Goal: Information Seeking & Learning: Understand process/instructions

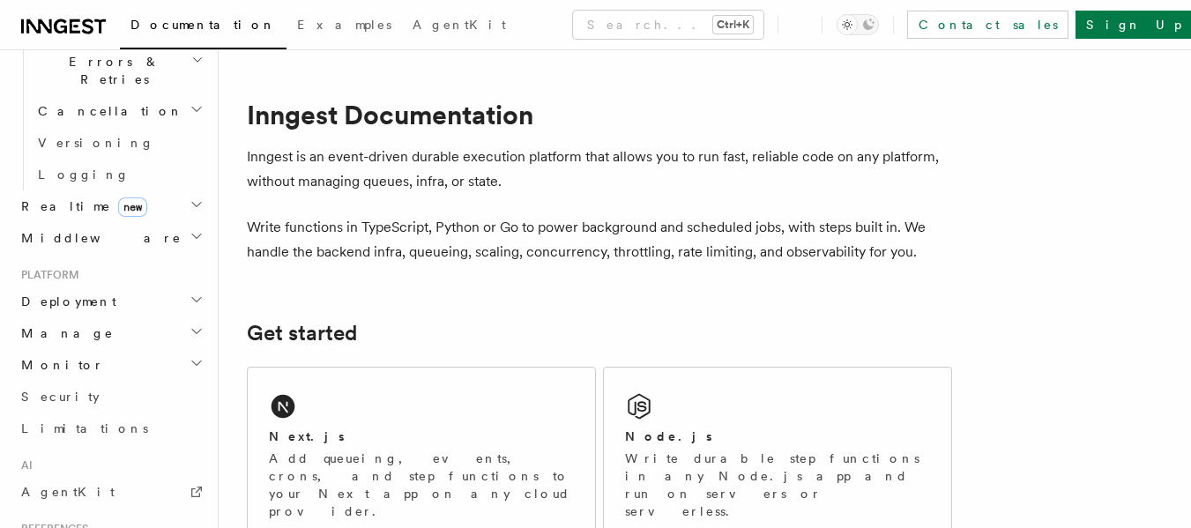
scroll to position [705, 0]
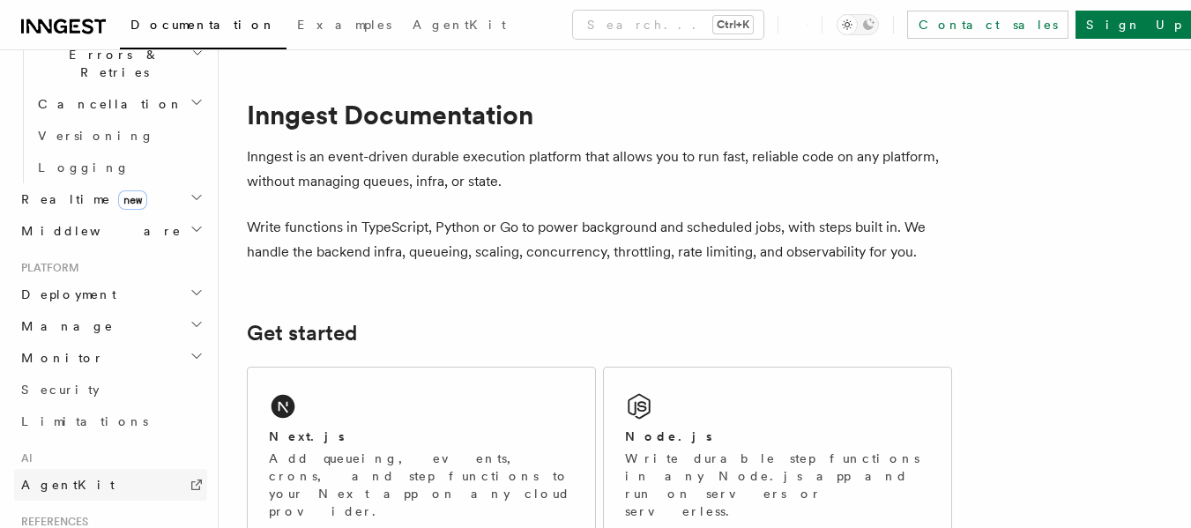
click at [86, 469] on link "AgentKit" at bounding box center [110, 485] width 193 height 32
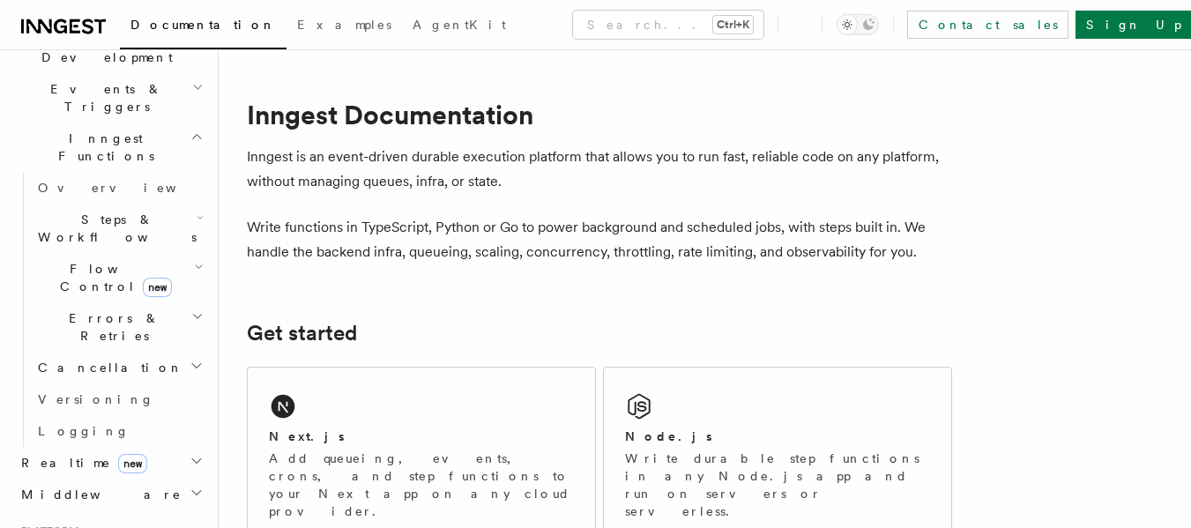
scroll to position [354, 0]
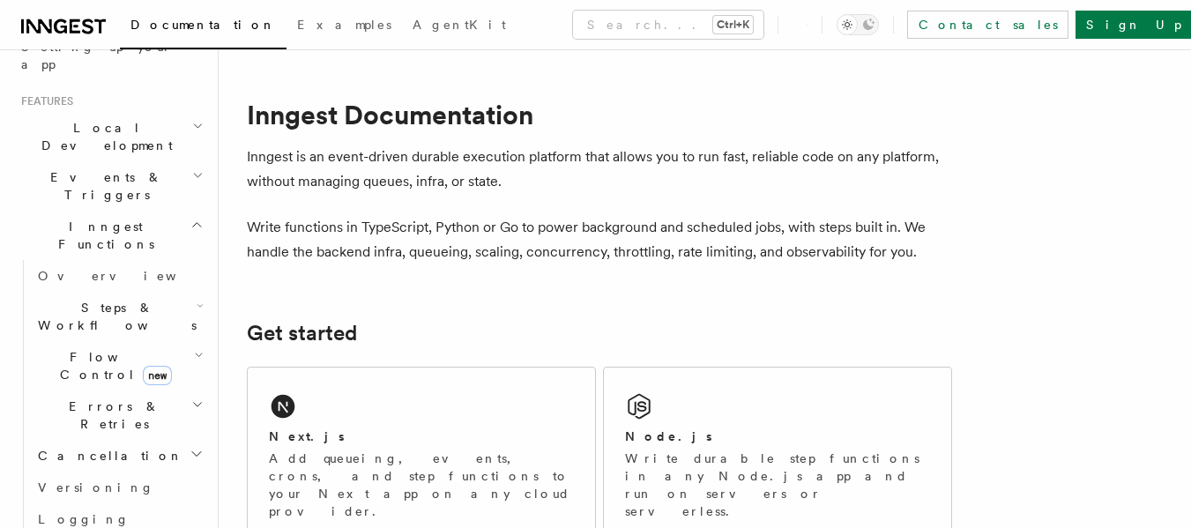
click at [104, 299] on span "Steps & Workflows" at bounding box center [114, 316] width 166 height 35
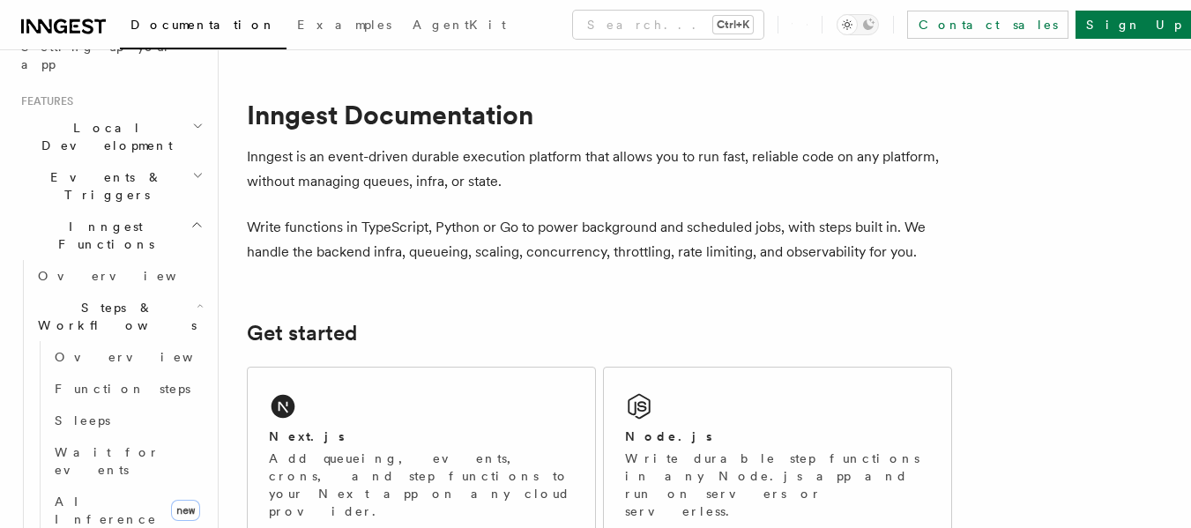
click at [104, 299] on span "Steps & Workflows" at bounding box center [114, 316] width 166 height 35
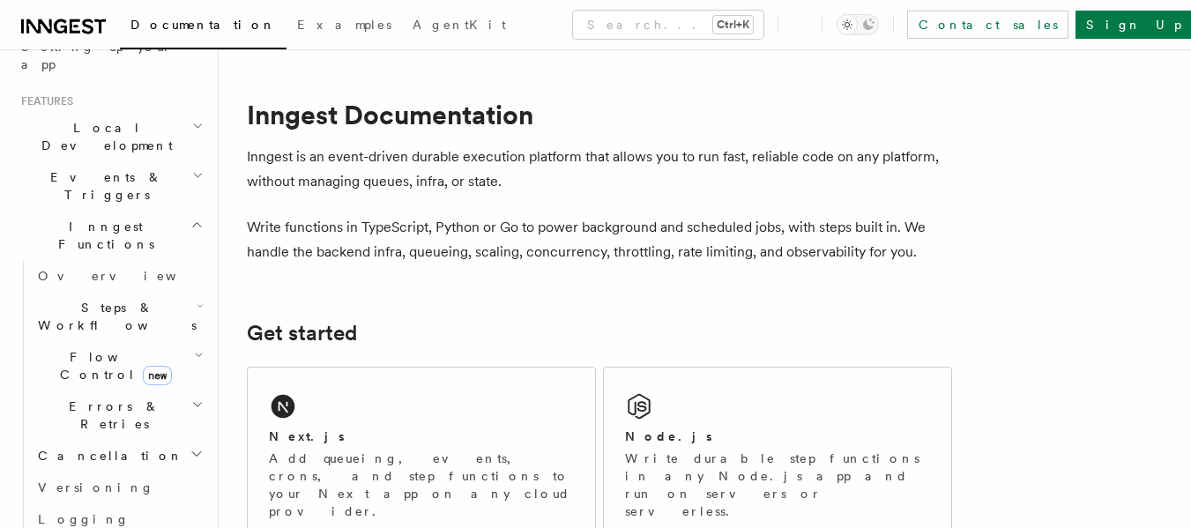
click at [104, 299] on span "Steps & Workflows" at bounding box center [114, 316] width 166 height 35
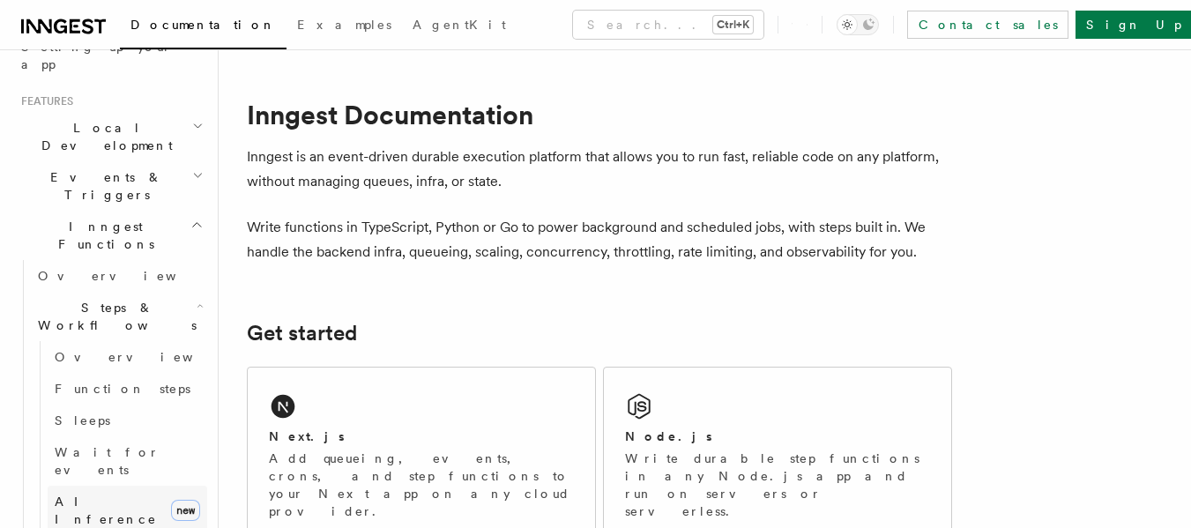
click at [87, 495] on span "AI Inference" at bounding box center [106, 511] width 102 height 32
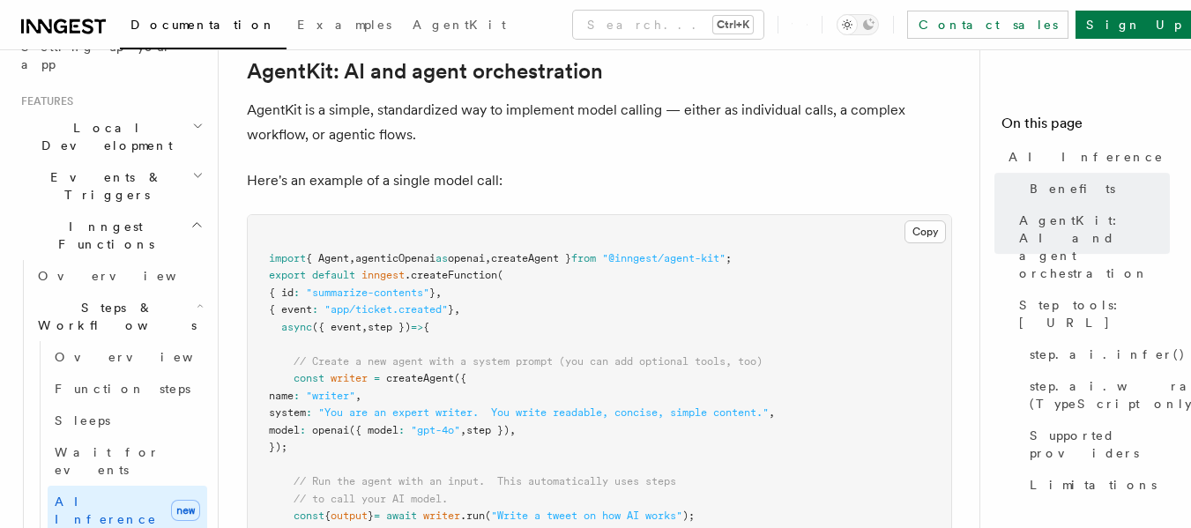
scroll to position [1058, 0]
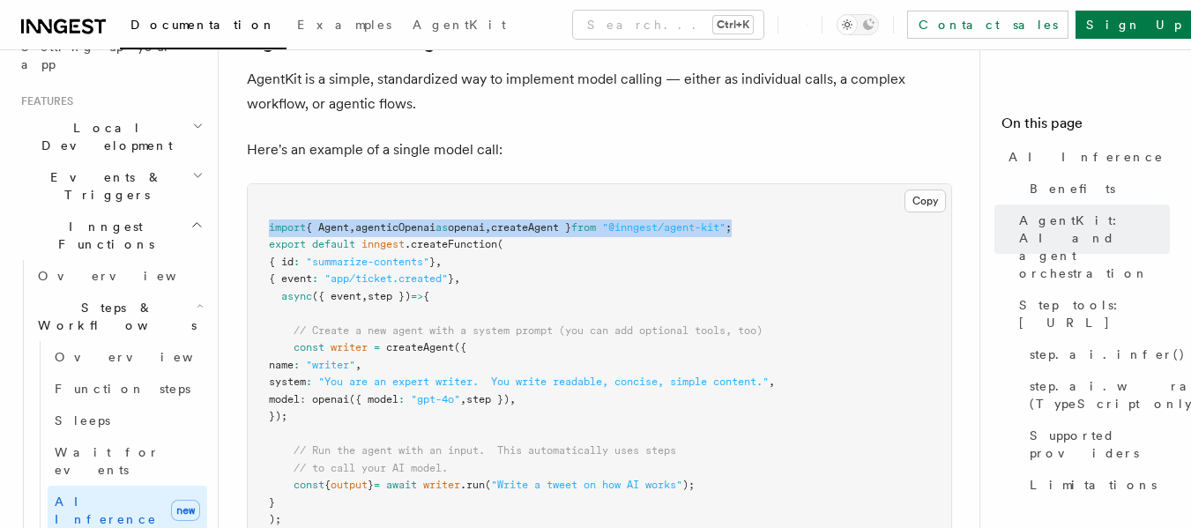
drag, startPoint x: 265, startPoint y: 152, endPoint x: 801, endPoint y: 153, distance: 535.2
click at [801, 184] on pre "import { Agent , agenticOpenai as openai , createAgent } from "@inngest/agent-k…" at bounding box center [600, 373] width 704 height 379
copy span "import { Agent , agenticOpenai as openai , createAgent } from "@inngest/agent-k…"
drag, startPoint x: 293, startPoint y: 279, endPoint x: 322, endPoint y: 346, distance: 72.2
click at [322, 346] on pre "import { Agent , agenticOpenai as openai , createAgent } from "@inngest/agent-k…" at bounding box center [600, 373] width 704 height 379
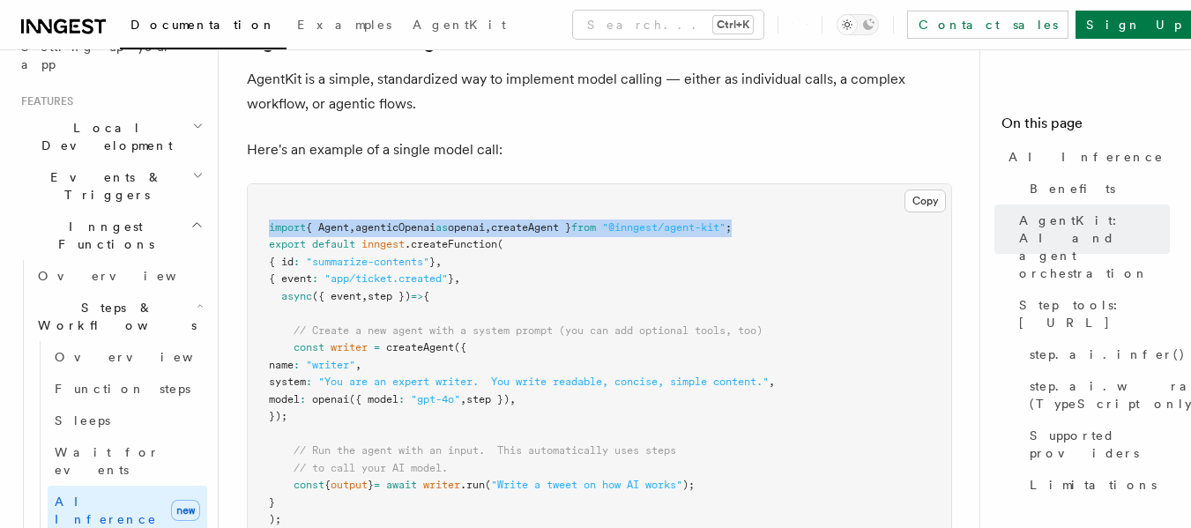
copy code "const writer = createAgent ({ name : "writer" , system : "You are an expert wri…"
click at [358, 351] on pre "import { Agent , agenticOpenai as openai , createAgent } from "@inngest/agent-k…" at bounding box center [600, 373] width 704 height 379
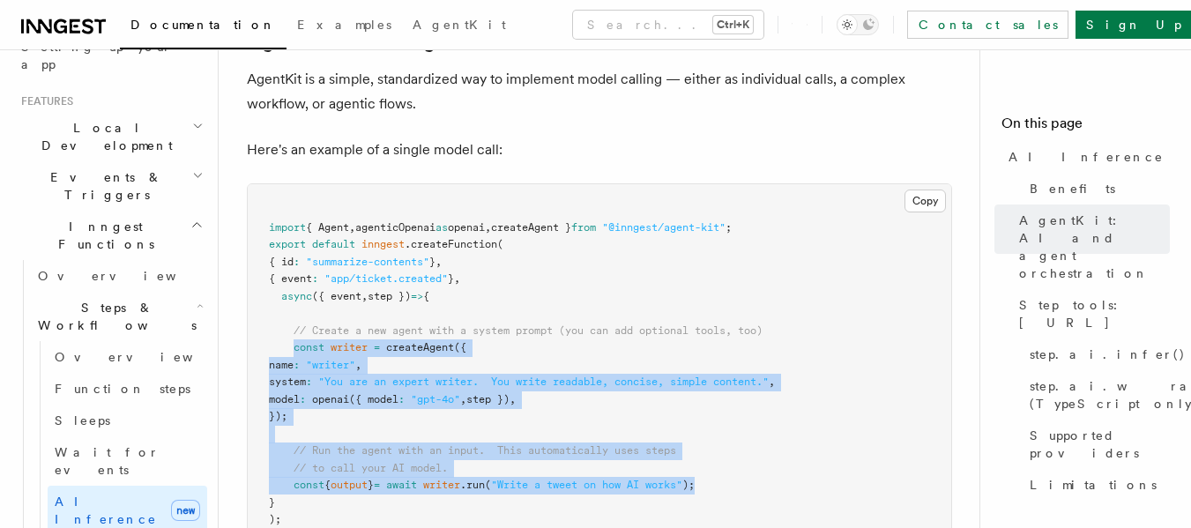
drag, startPoint x: 294, startPoint y: 274, endPoint x: 741, endPoint y: 413, distance: 467.1
click at [741, 413] on pre "import { Agent , agenticOpenai as openai , createAgent } from "@inngest/agent-k…" at bounding box center [600, 373] width 704 height 379
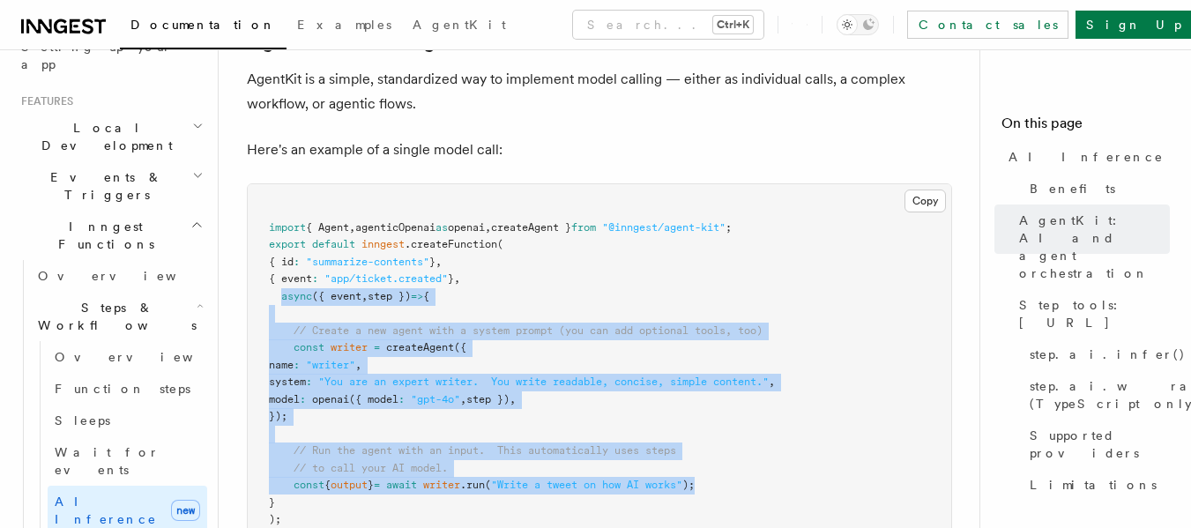
drag, startPoint x: 279, startPoint y: 221, endPoint x: 745, endPoint y: 414, distance: 504.0
click at [745, 414] on pre "import { Agent , agenticOpenai as openai , createAgent } from "@inngest/agent-k…" at bounding box center [600, 373] width 704 height 379
copy code "async ({ event , step }) => { // Create a new agent with a system prompt (you c…"
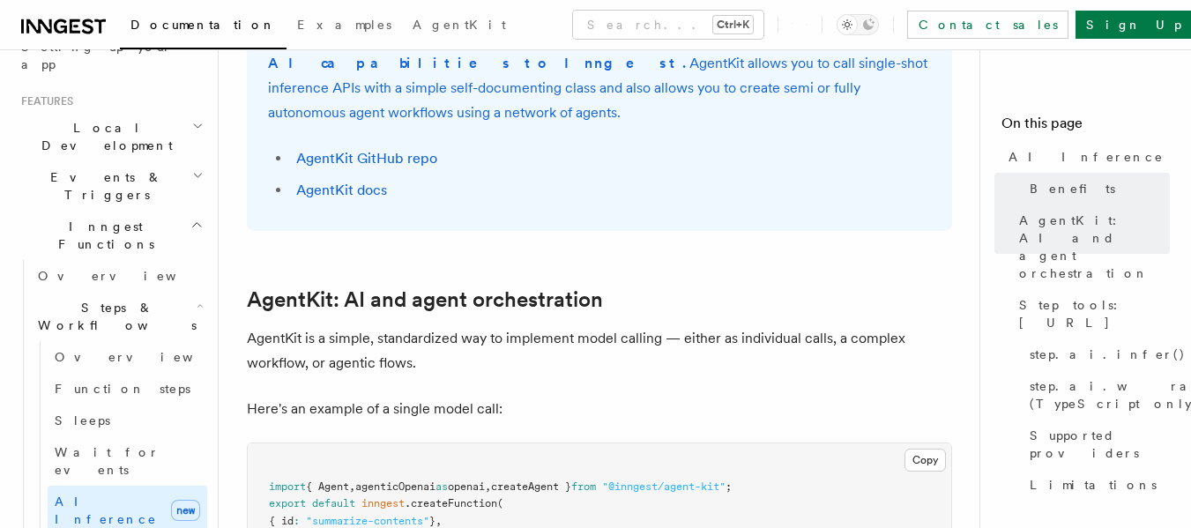
scroll to position [970, 0]
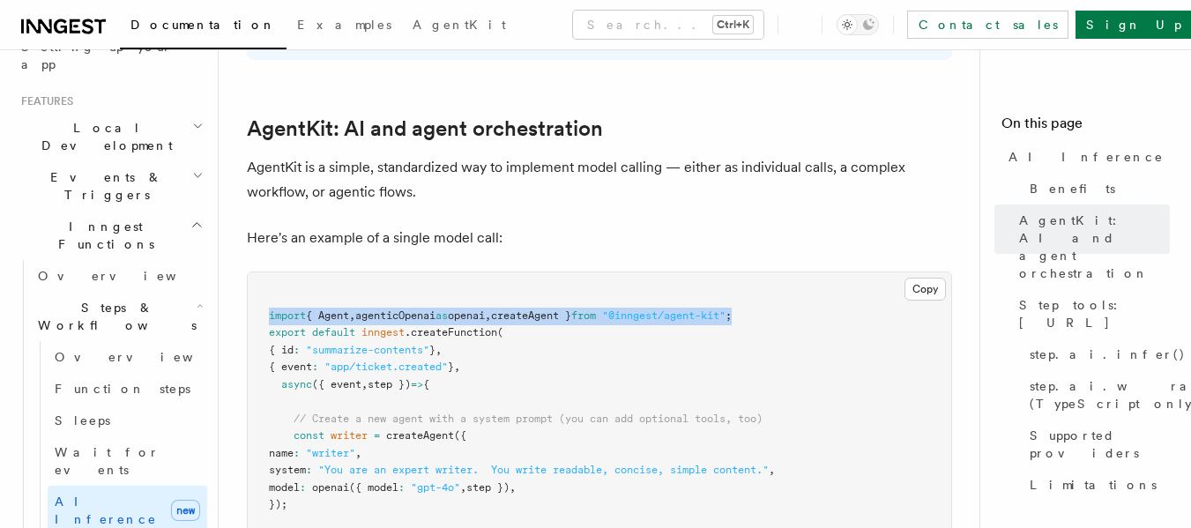
drag, startPoint x: 813, startPoint y: 244, endPoint x: 268, endPoint y: 241, distance: 544.9
click at [268, 272] on pre "import { Agent , agenticOpenai as openai , createAgent } from "@inngest/agent-k…" at bounding box center [600, 461] width 704 height 379
copy span "import { Agent , agenticOpenai as openai , createAgent } from "@inngest/agent-k…"
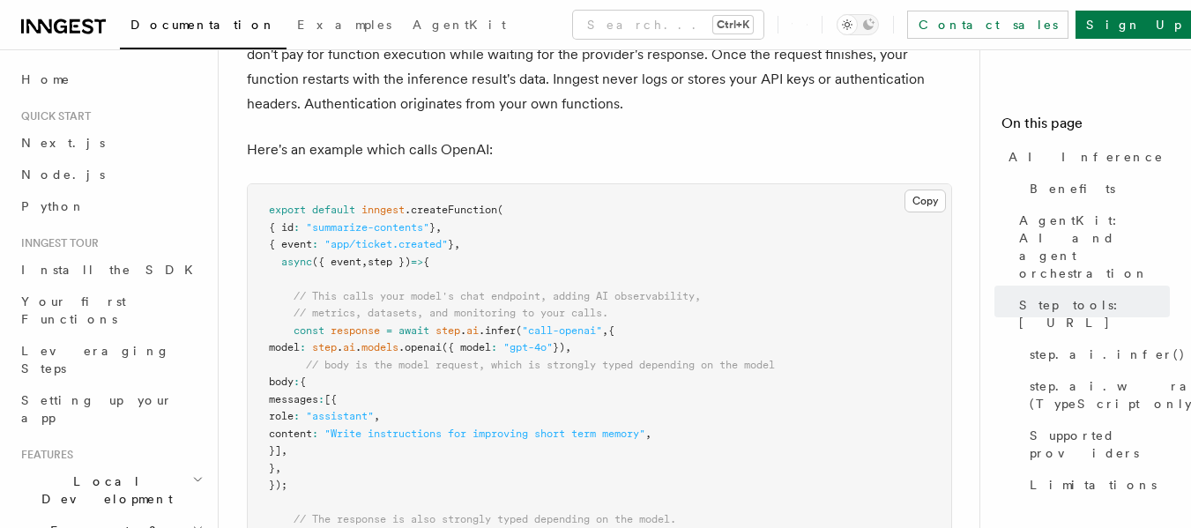
scroll to position [1919, 0]
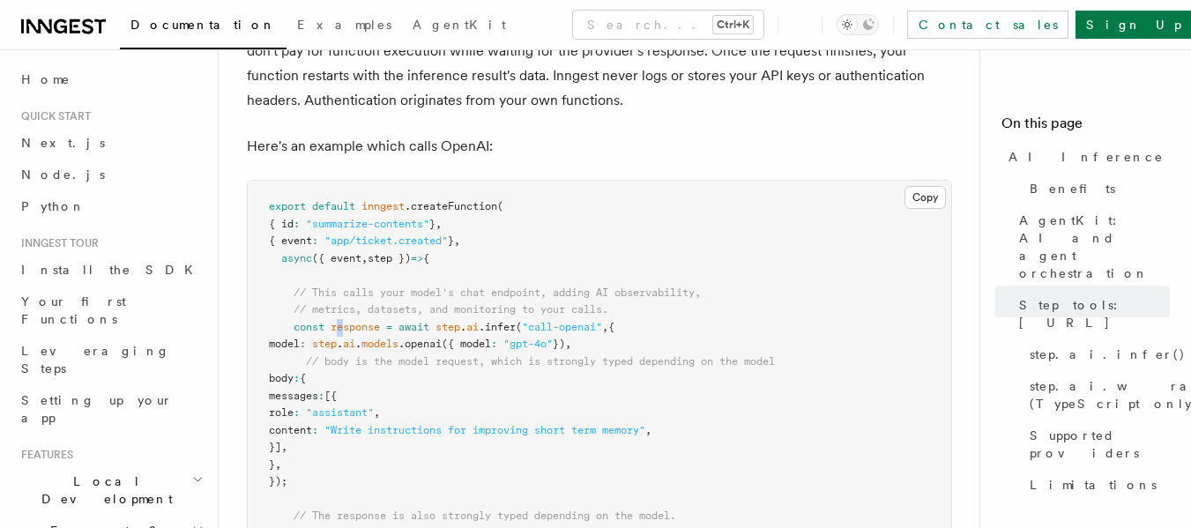
drag, startPoint x: 341, startPoint y: 249, endPoint x: 376, endPoint y: 253, distance: 34.7
click at [363, 321] on span "response" at bounding box center [355, 327] width 49 height 12
drag, startPoint x: 471, startPoint y: 252, endPoint x: 494, endPoint y: 251, distance: 22.9
click at [494, 321] on span "const response = await step . ai .infer ( "call-openai" , {" at bounding box center [442, 327] width 346 height 12
drag, startPoint x: 414, startPoint y: 272, endPoint x: 429, endPoint y: 269, distance: 15.2
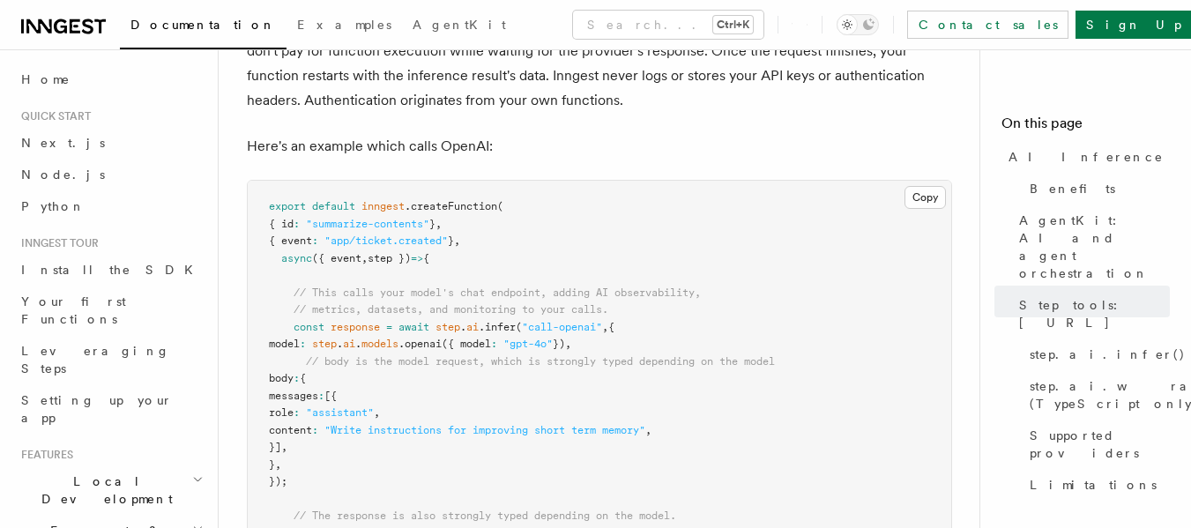
click at [399, 338] on span "models" at bounding box center [379, 344] width 37 height 12
drag, startPoint x: 456, startPoint y: 272, endPoint x: 477, endPoint y: 277, distance: 21.8
click at [442, 338] on span ".openai" at bounding box center [420, 344] width 43 height 12
click at [545, 338] on span "model : step . ai . models .openai ({ model : "gpt-4o" }) ," at bounding box center [420, 344] width 302 height 12
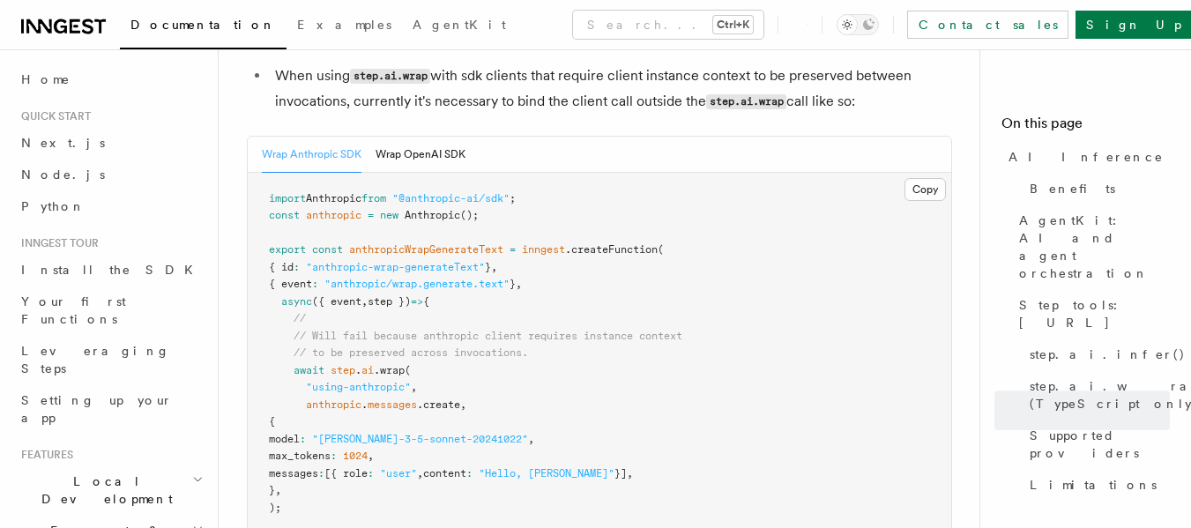
scroll to position [3595, 0]
